Goal: Find specific page/section: Find specific page/section

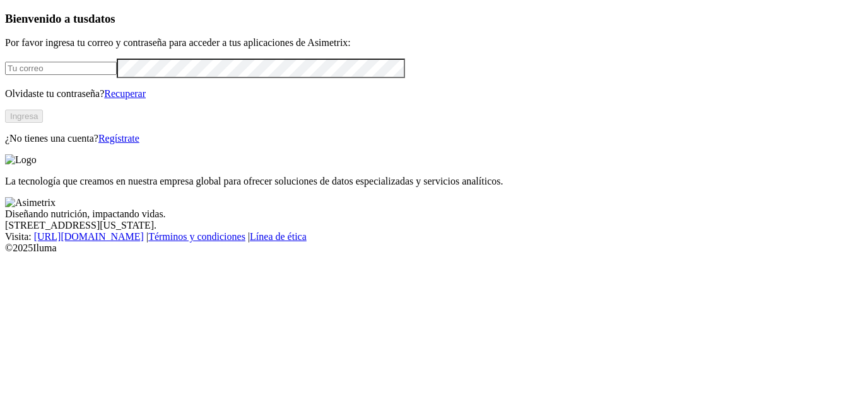
type input "[EMAIL_ADDRESS][DOMAIN_NAME]"
click at [43, 123] on button "Ingresa" at bounding box center [24, 116] width 38 height 13
